Goal: Information Seeking & Learning: Learn about a topic

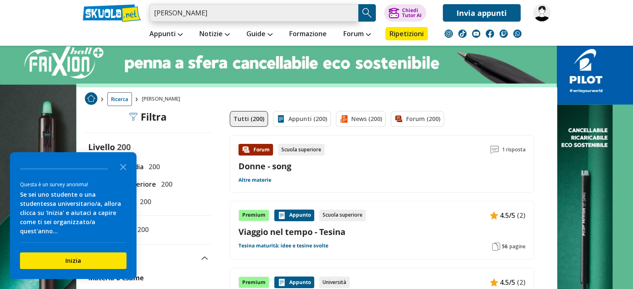
click at [325, 8] on input "[PERSON_NAME]" at bounding box center [253, 12] width 209 height 17
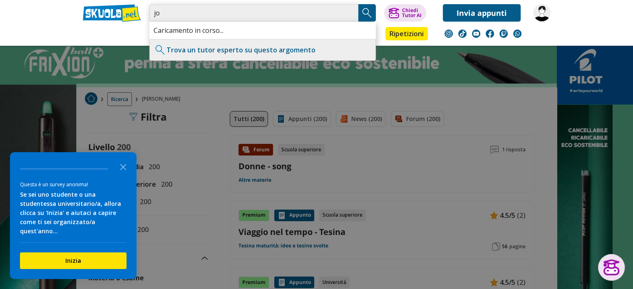
type input "j"
type input "metaphysical poetry"
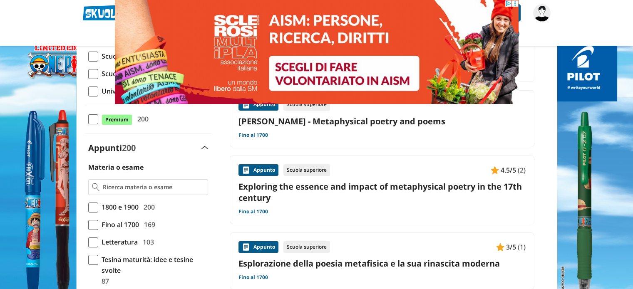
click at [381, 121] on link "[PERSON_NAME] - Metaphysical poetry and poems" at bounding box center [381, 121] width 287 height 11
